Goal: Check status

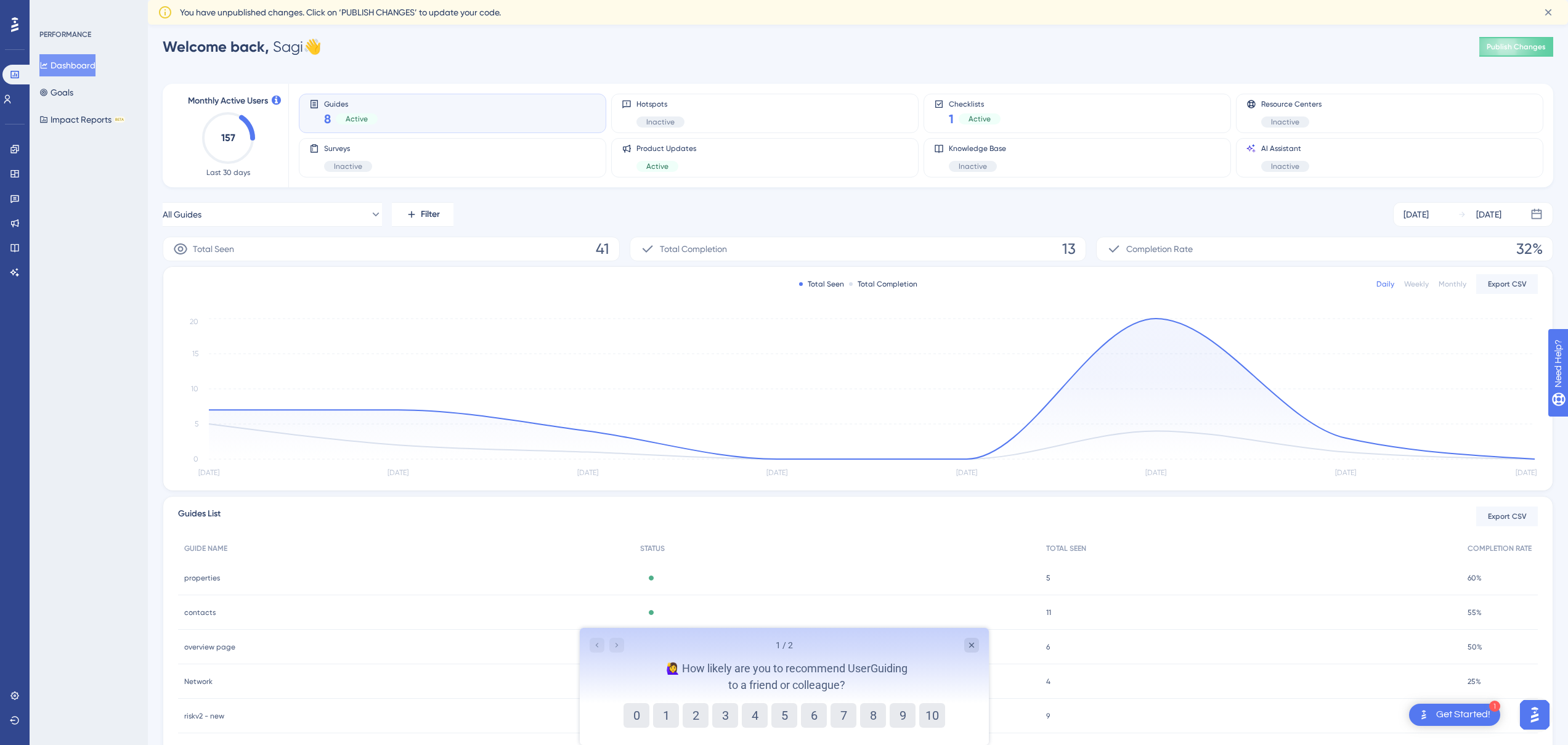
click at [232, 102] on span "Monthly Active Users" at bounding box center [228, 101] width 80 height 15
click at [257, 51] on span "Welcome back," at bounding box center [216, 46] width 107 height 18
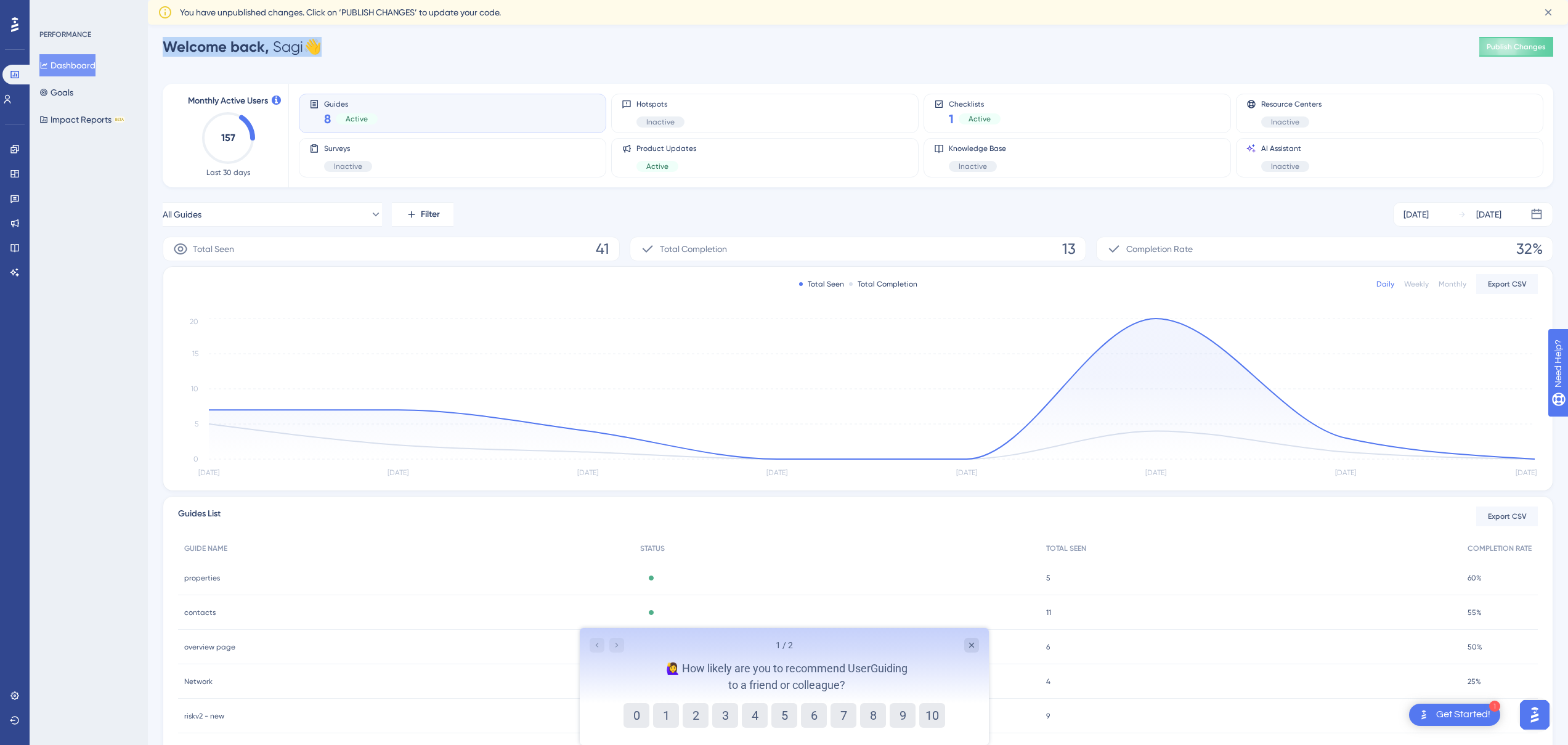
click at [257, 51] on span "Welcome back," at bounding box center [216, 46] width 107 height 18
click at [284, 50] on div "Welcome back, Sagi 👋" at bounding box center [242, 46] width 159 height 19
click at [287, 51] on div "Welcome back, Sagi 👋" at bounding box center [242, 46] width 159 height 19
drag, startPoint x: 287, startPoint y: 51, endPoint x: 267, endPoint y: 50, distance: 20.0
click at [269, 50] on div "Welcome back, Sagi 👋" at bounding box center [242, 46] width 159 height 19
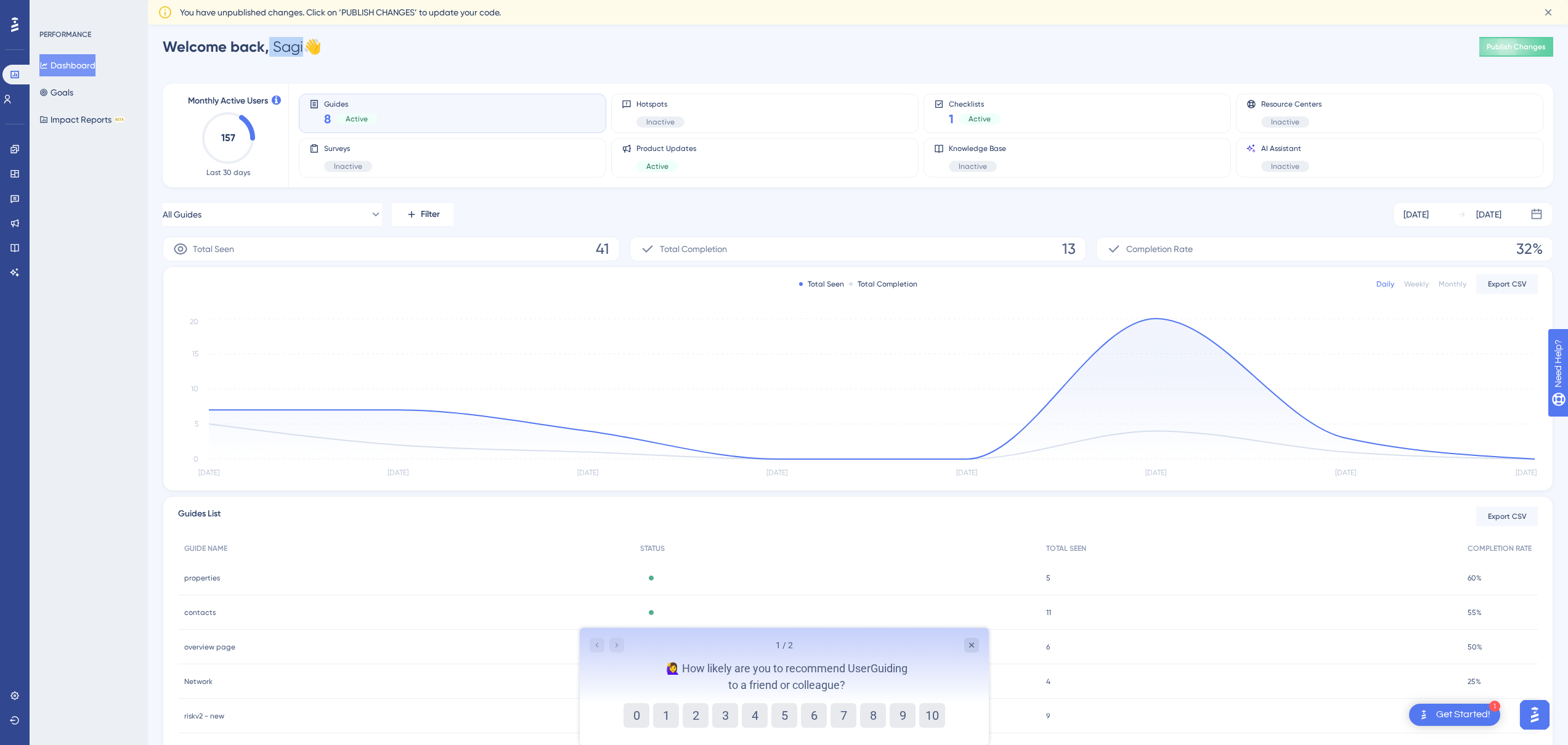
click at [266, 50] on span "Welcome back," at bounding box center [216, 46] width 107 height 18
click at [253, 47] on span "Welcome back," at bounding box center [216, 46] width 107 height 18
click at [258, 49] on span "Welcome back," at bounding box center [216, 46] width 107 height 18
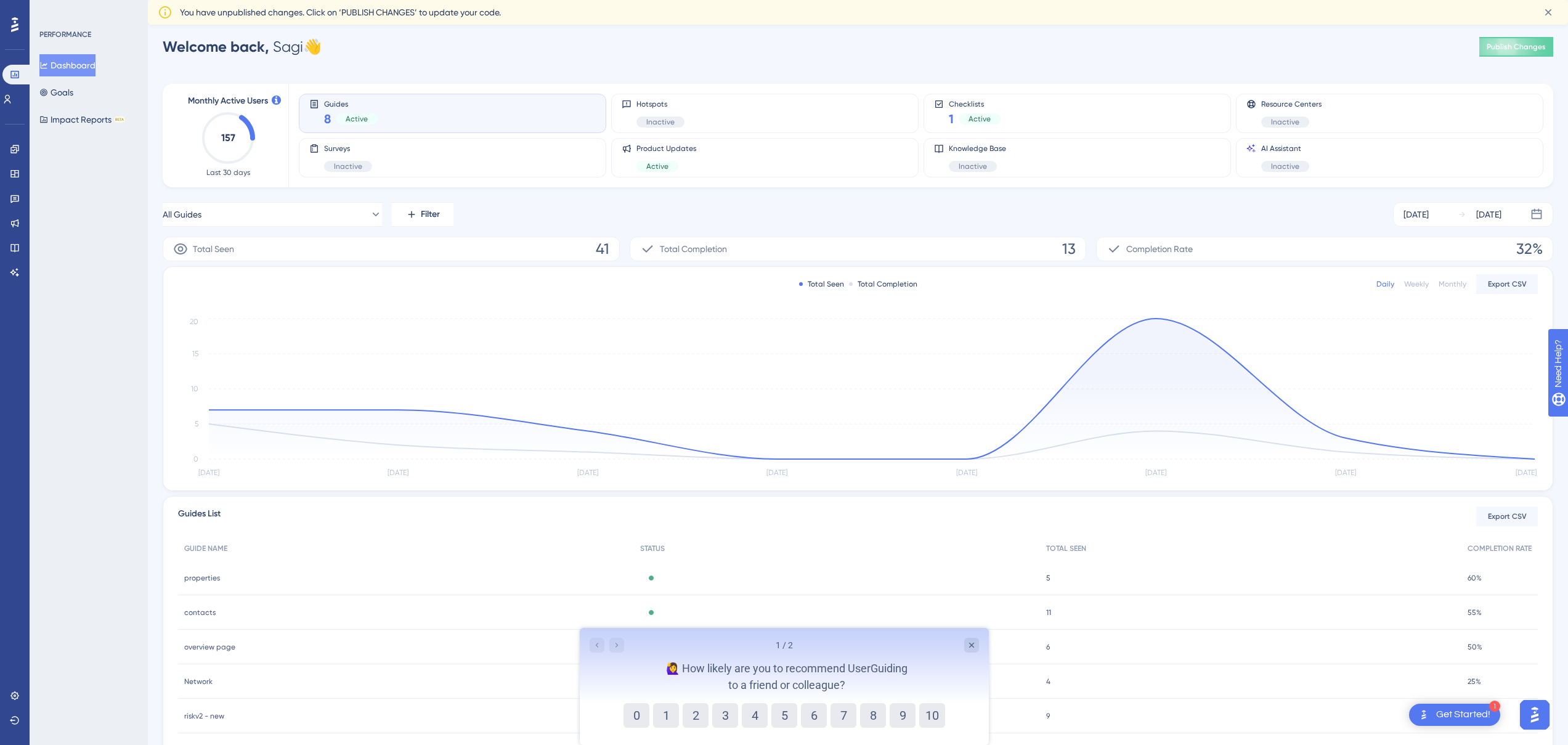
click at [331, 54] on div "Welcome back, [PERSON_NAME] 👋 Publish Changes" at bounding box center [858, 46] width 1391 height 25
drag, startPoint x: 331, startPoint y: 54, endPoint x: 301, endPoint y: 49, distance: 30.4
click at [301, 49] on div "Welcome back, [PERSON_NAME] 👋 Publish Changes" at bounding box center [858, 46] width 1391 height 25
click at [301, 49] on div "Welcome back, Sagi 👋" at bounding box center [242, 46] width 159 height 19
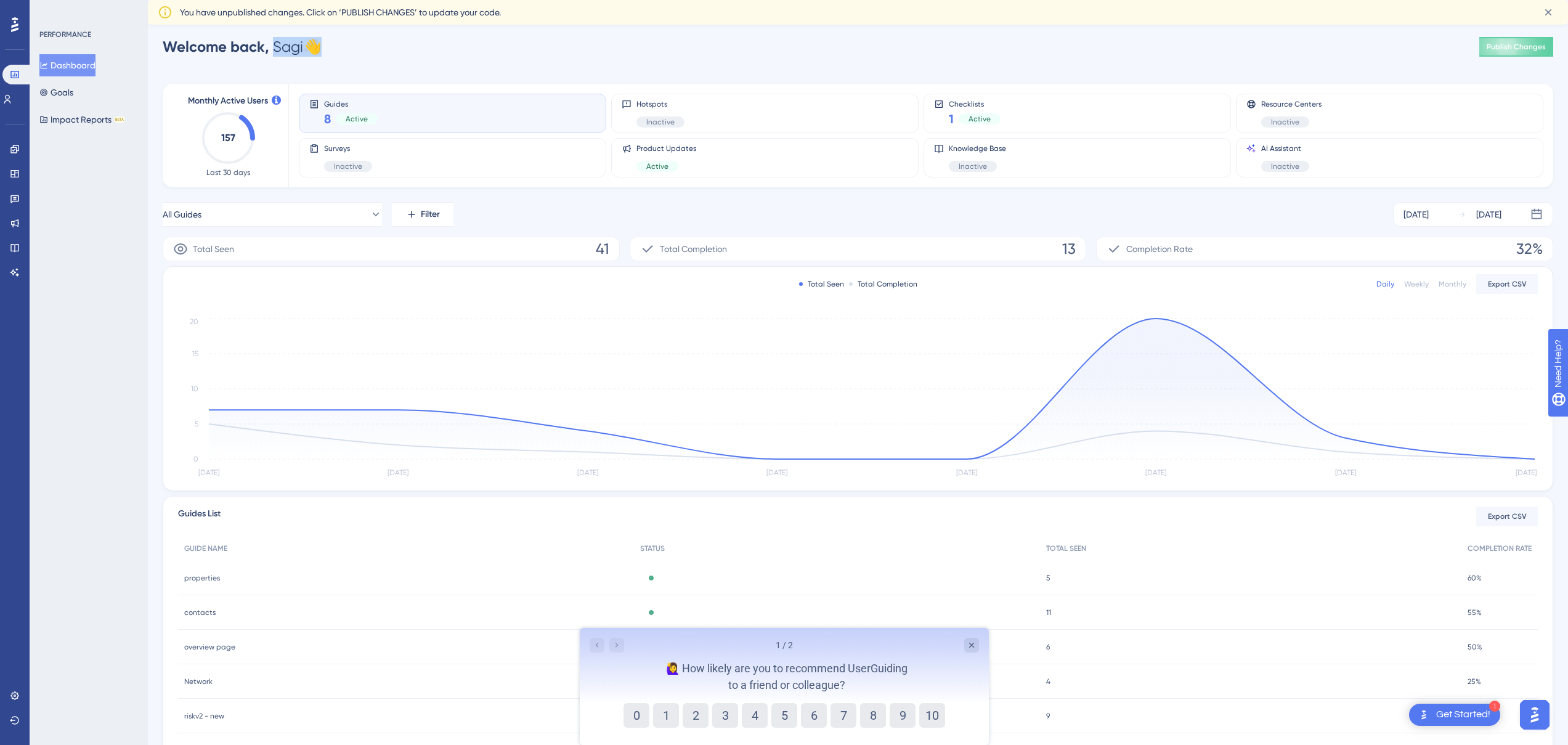
drag, startPoint x: 301, startPoint y: 49, endPoint x: 343, endPoint y: 46, distance: 42.1
click at [343, 46] on div "Welcome back, [PERSON_NAME] 👋 Publish Changes" at bounding box center [858, 46] width 1391 height 25
click at [309, 46] on div "Welcome back, Sagi 👋" at bounding box center [242, 46] width 159 height 19
click at [296, 48] on div "Welcome back, Sagi 👋" at bounding box center [242, 46] width 159 height 19
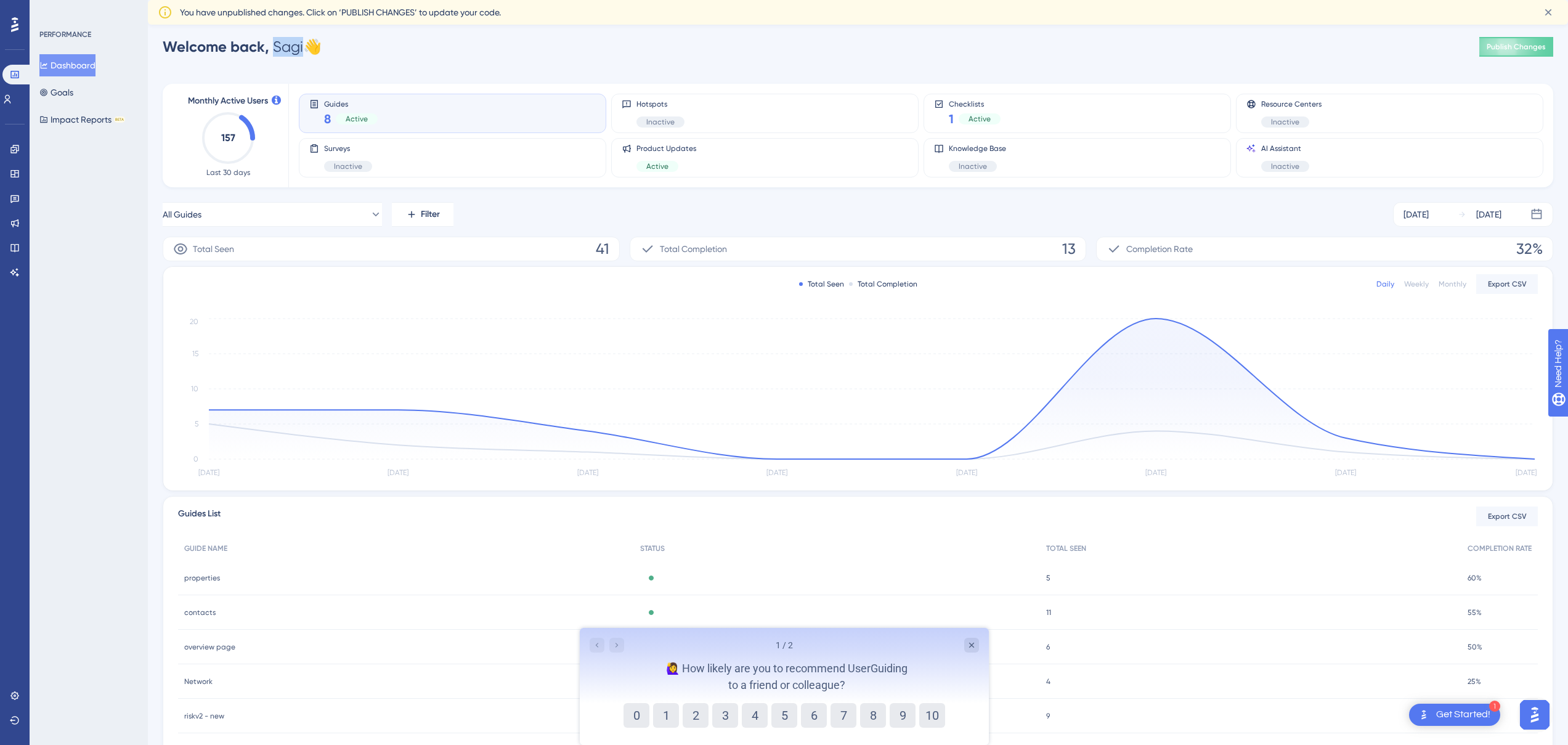
click at [296, 48] on div "Welcome back, Sagi 👋" at bounding box center [242, 46] width 159 height 19
click at [262, 46] on span "Welcome back," at bounding box center [216, 46] width 107 height 18
drag, startPoint x: 261, startPoint y: 46, endPoint x: 184, endPoint y: 48, distance: 77.0
click at [184, 48] on span "Welcome back," at bounding box center [216, 46] width 107 height 18
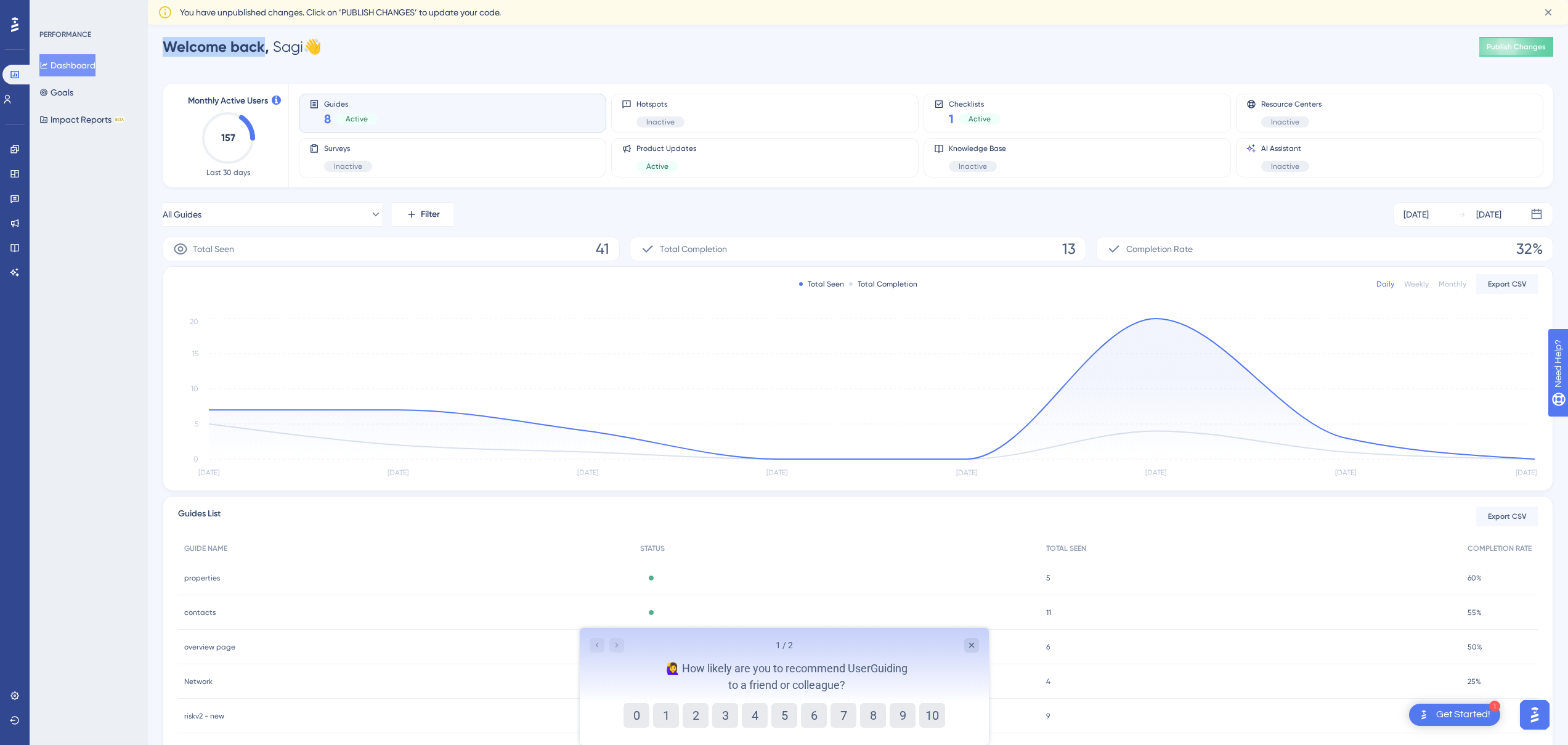
drag, startPoint x: 184, startPoint y: 48, endPoint x: 258, endPoint y: 54, distance: 74.2
click at [255, 54] on span "Welcome back," at bounding box center [216, 46] width 107 height 18
click at [258, 54] on span "Welcome back," at bounding box center [216, 46] width 107 height 18
drag, startPoint x: 258, startPoint y: 54, endPoint x: 212, endPoint y: 53, distance: 46.0
click at [212, 53] on span "Welcome back," at bounding box center [216, 46] width 107 height 18
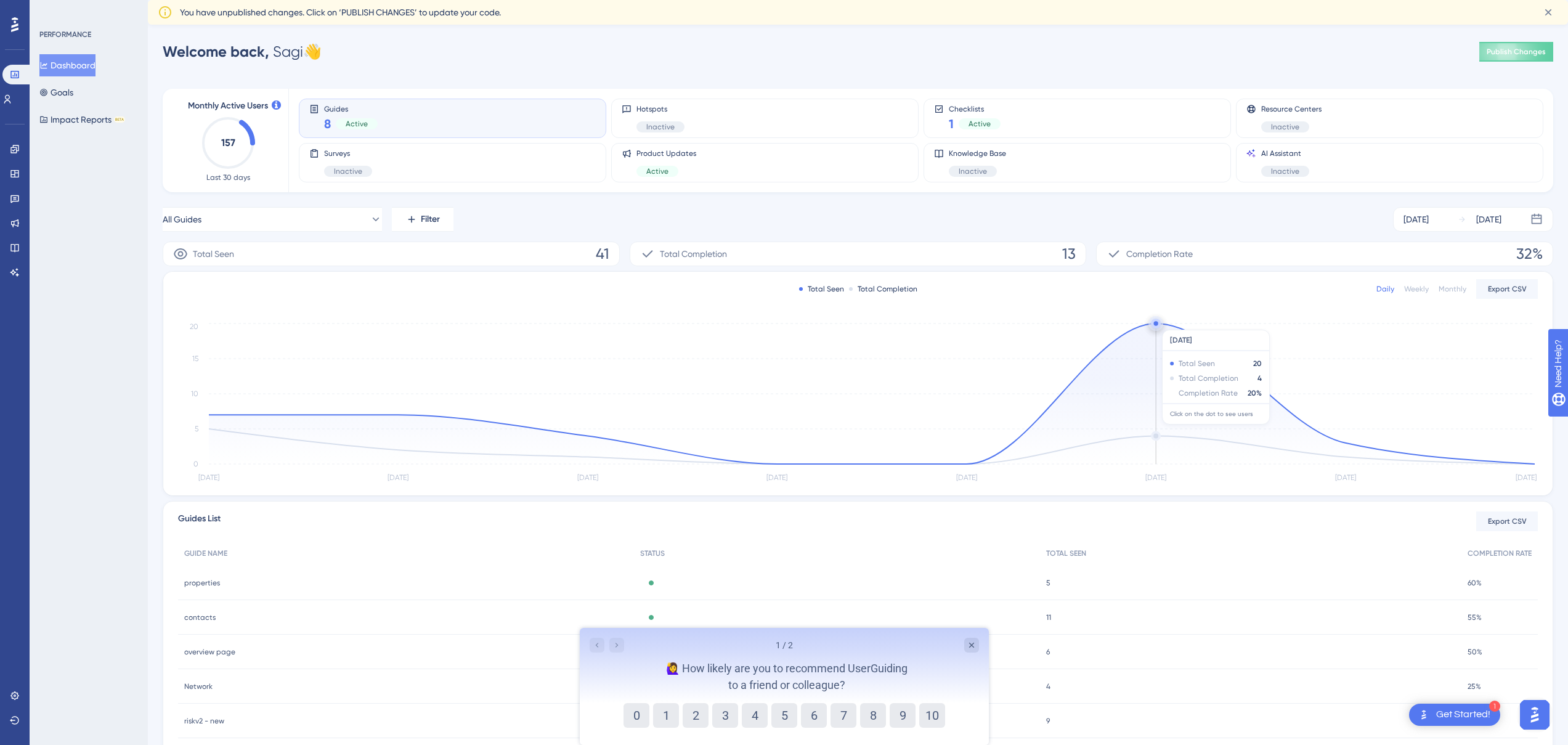
click at [1160, 323] on circle at bounding box center [1156, 323] width 10 height 10
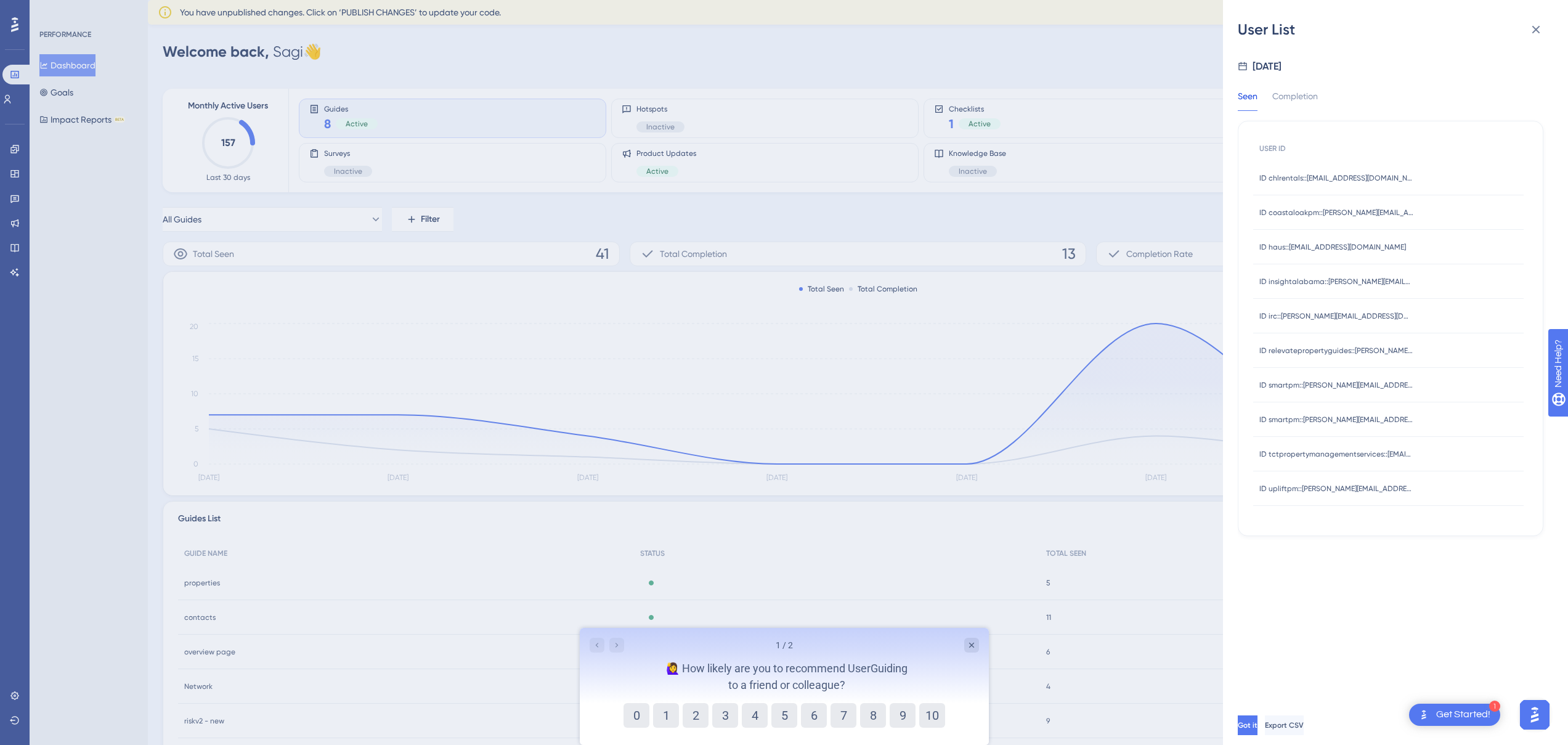
click at [1000, 283] on div "User List [DATE] Seen Completion USER ID ID chlrentals::[EMAIL_ADDRESS][DOMAIN_…" at bounding box center [784, 372] width 1568 height 745
